Goal: Go to known website: Go to known website

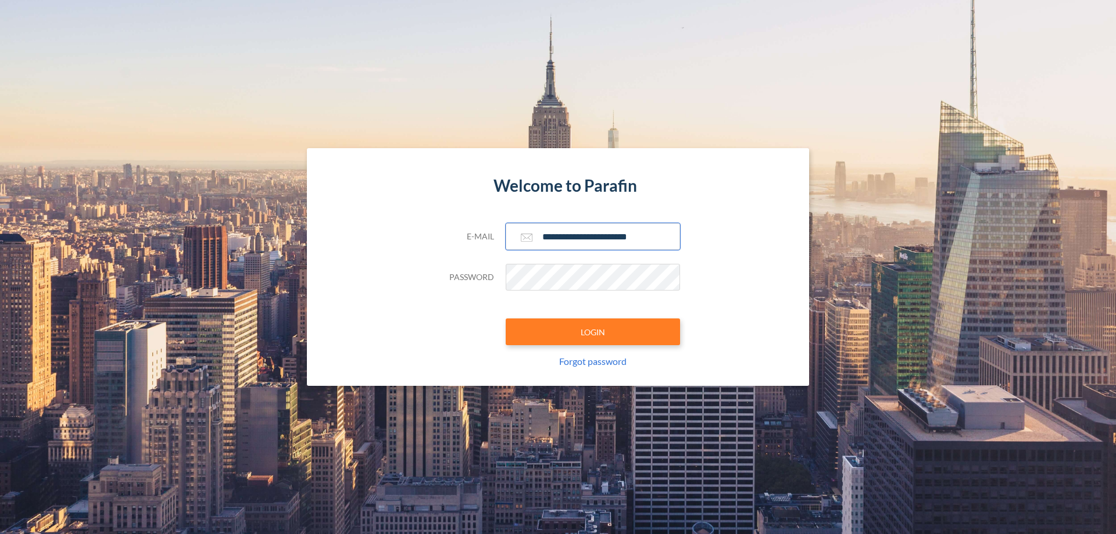
type input "**********"
click at [593, 332] on button "LOGIN" at bounding box center [593, 332] width 174 height 27
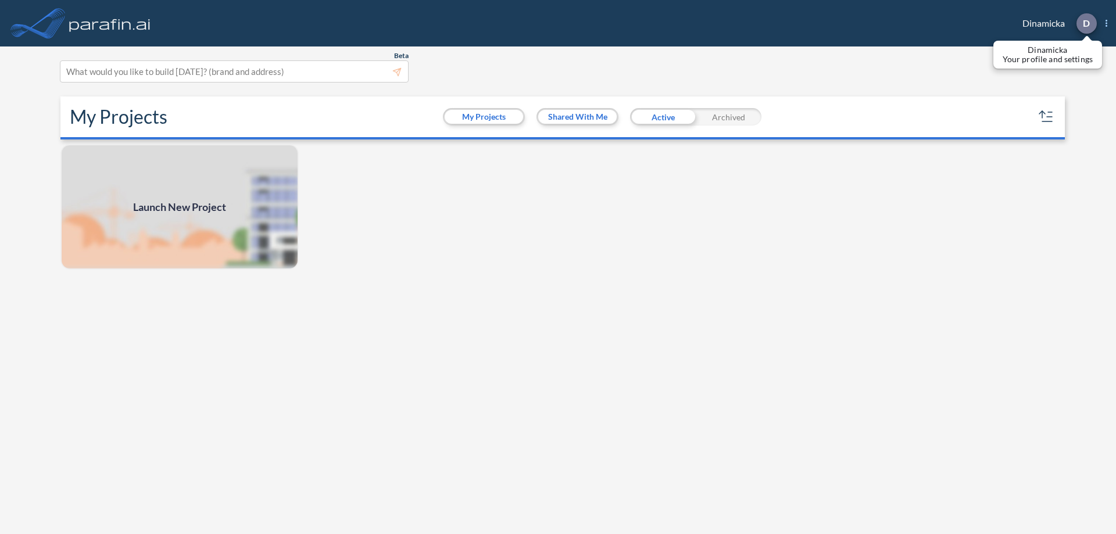
click at [1086, 23] on p "D" at bounding box center [1086, 23] width 7 height 10
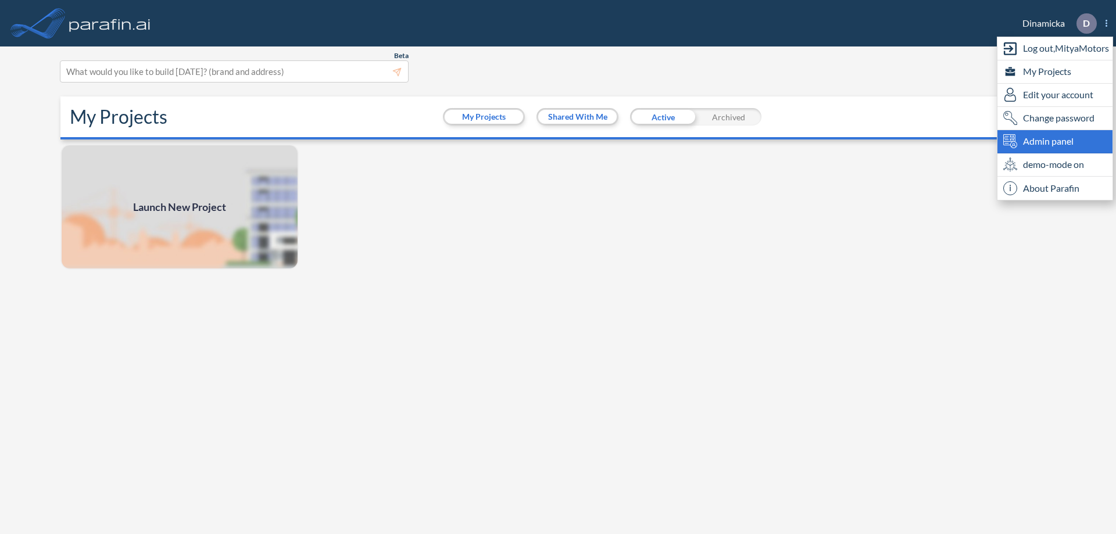
click at [1055, 141] on span "Admin panel" at bounding box center [1048, 141] width 51 height 14
